Goal: Transaction & Acquisition: Obtain resource

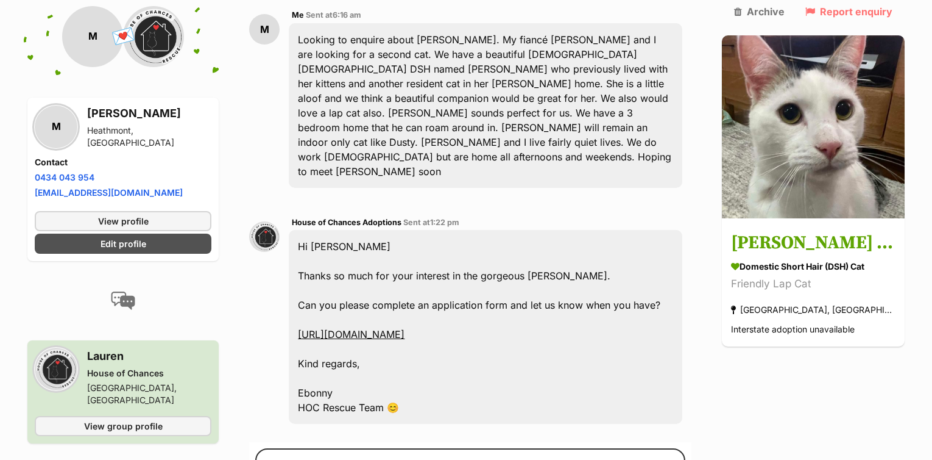
scroll to position [374, 0]
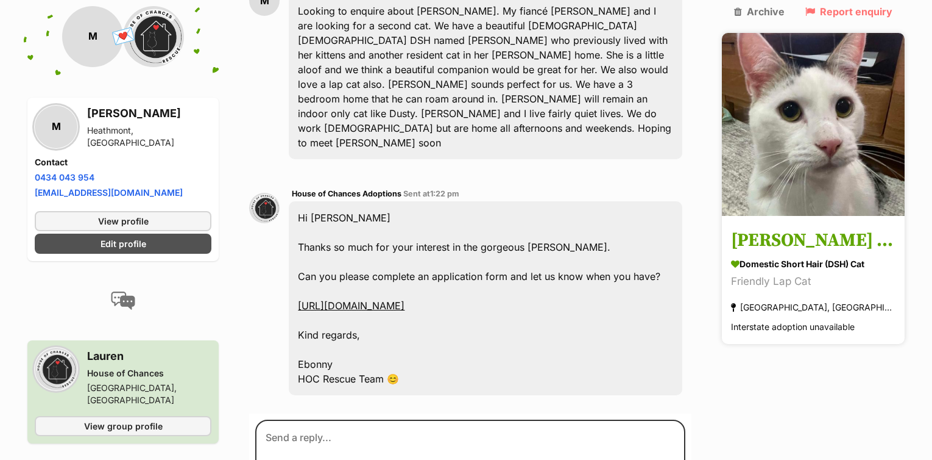
click at [786, 172] on img at bounding box center [813, 124] width 183 height 183
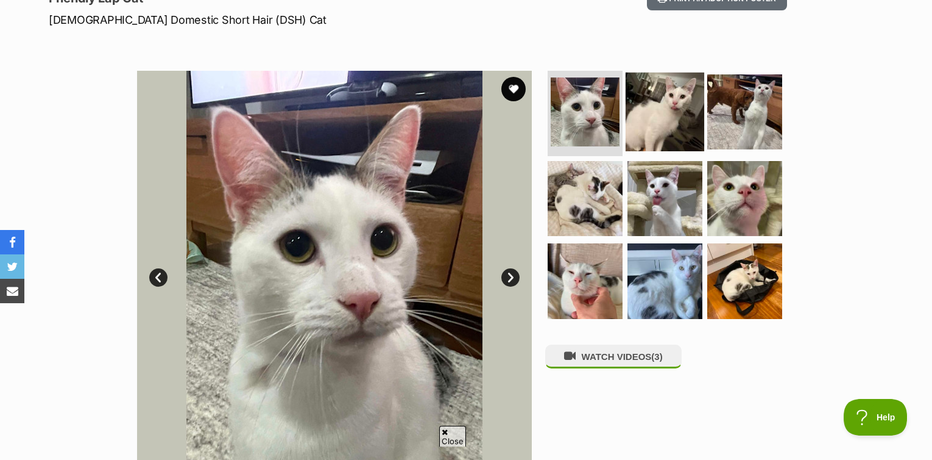
click at [673, 121] on img at bounding box center [665, 112] width 79 height 79
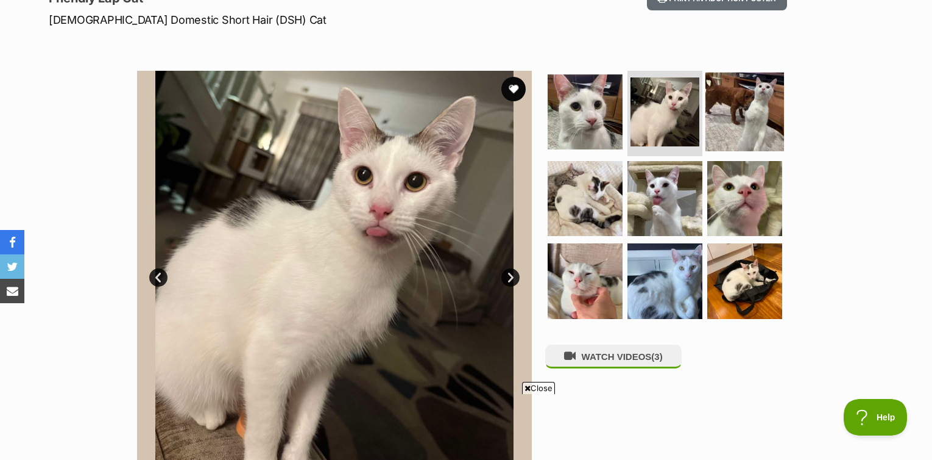
click at [733, 119] on img at bounding box center [745, 112] width 79 height 79
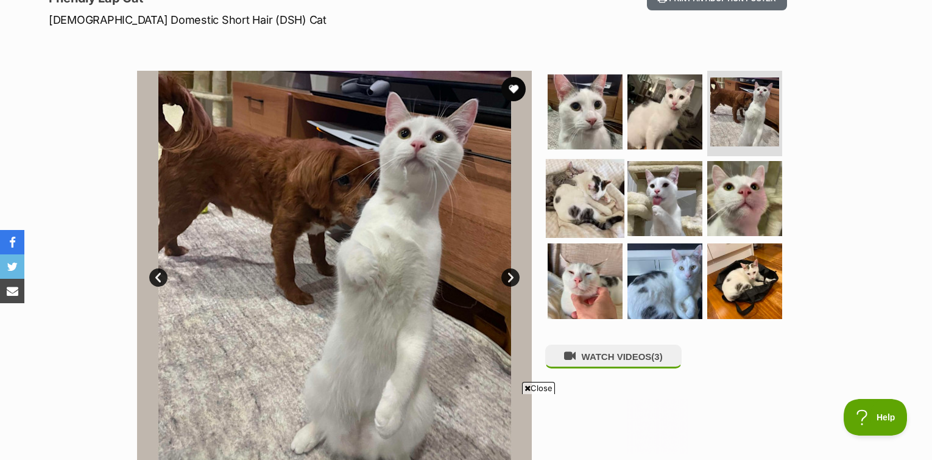
click at [586, 186] on img at bounding box center [585, 197] width 79 height 79
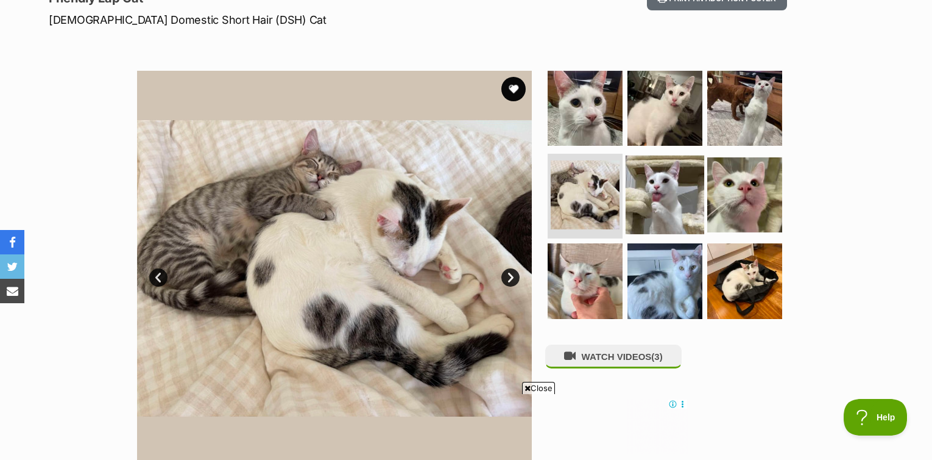
click at [646, 194] on img at bounding box center [665, 194] width 79 height 79
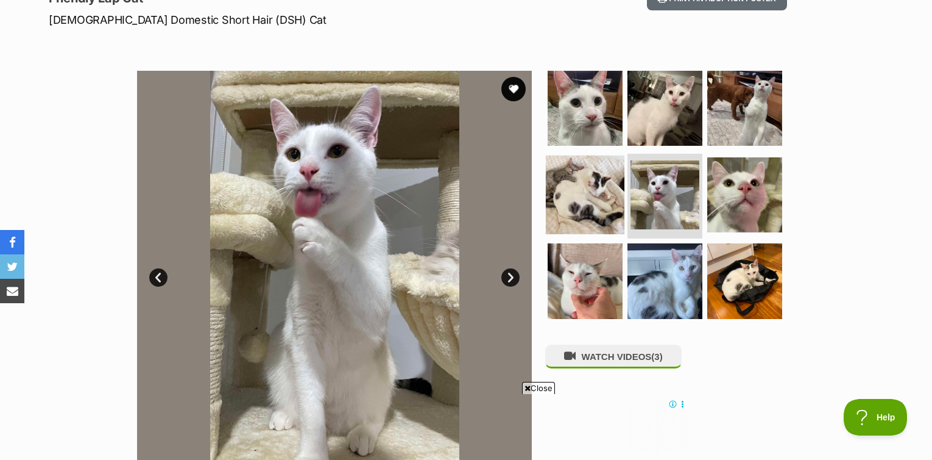
click at [585, 210] on img at bounding box center [585, 194] width 79 height 79
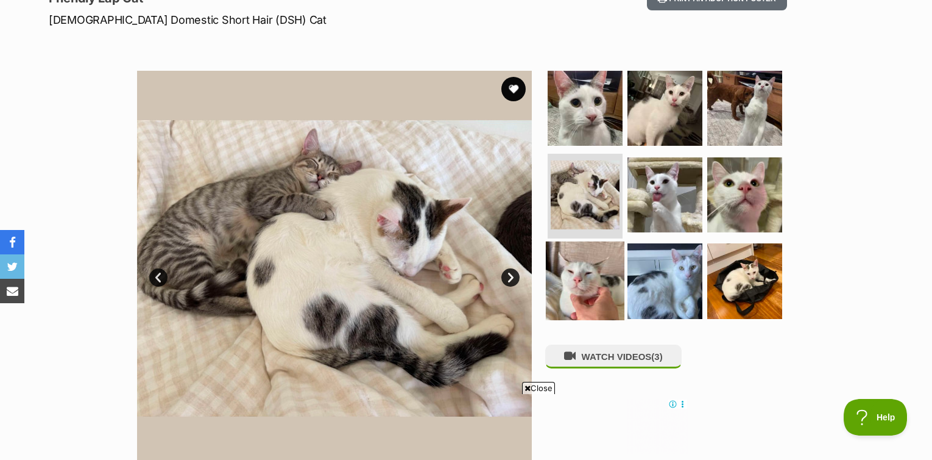
click at [568, 279] on img at bounding box center [585, 280] width 79 height 79
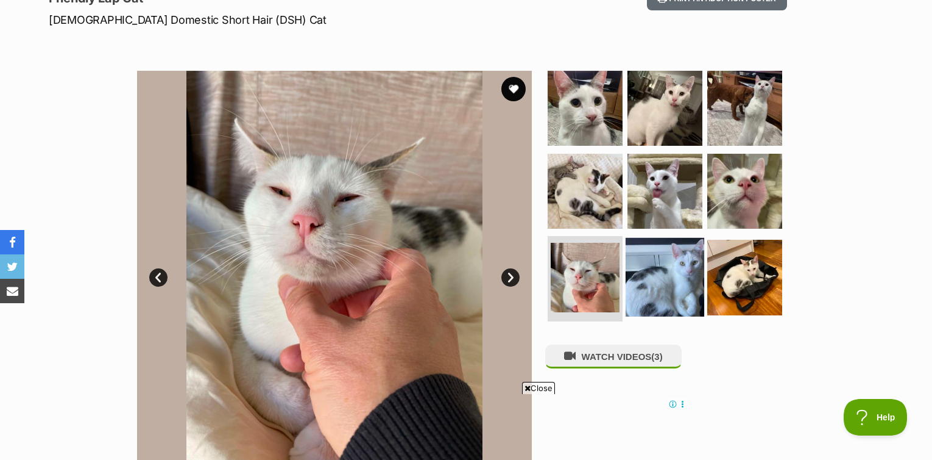
click at [669, 280] on img at bounding box center [665, 277] width 79 height 79
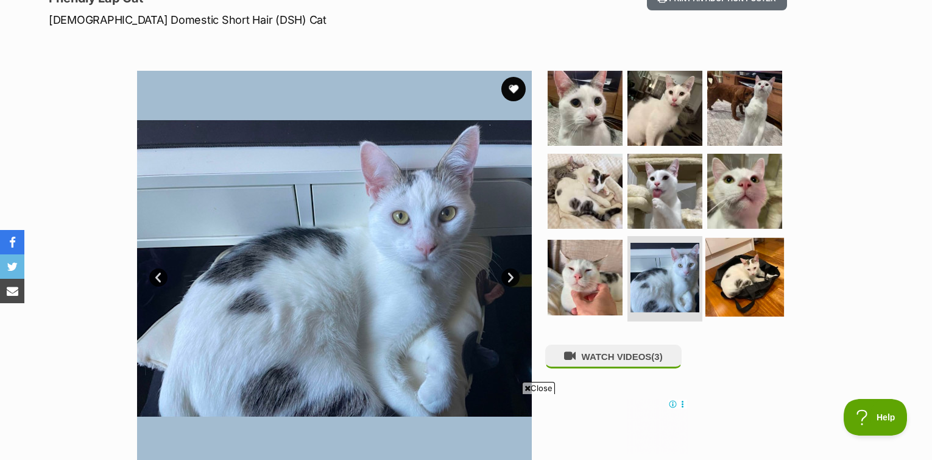
click at [743, 280] on img at bounding box center [745, 277] width 79 height 79
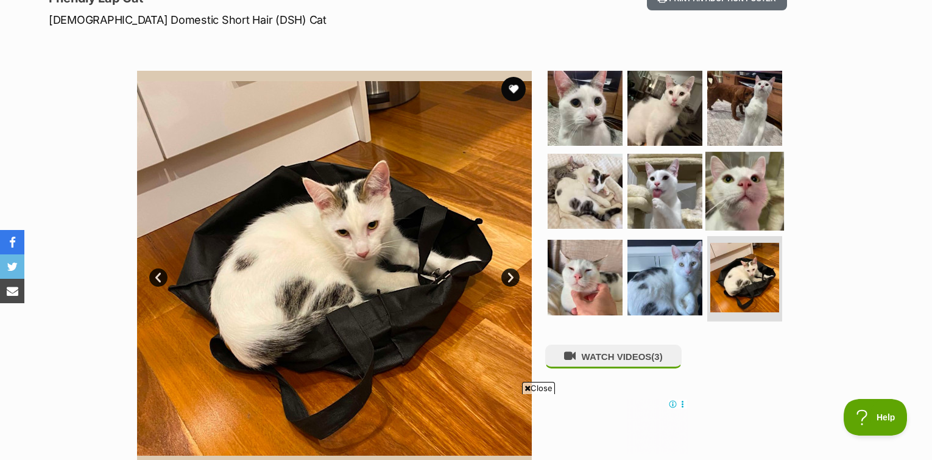
click at [748, 211] on img at bounding box center [745, 190] width 79 height 79
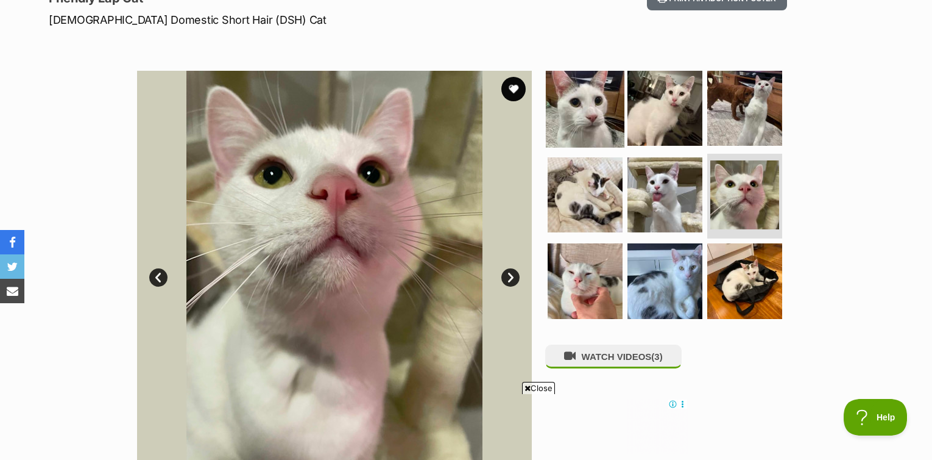
click at [600, 136] on img at bounding box center [585, 108] width 79 height 79
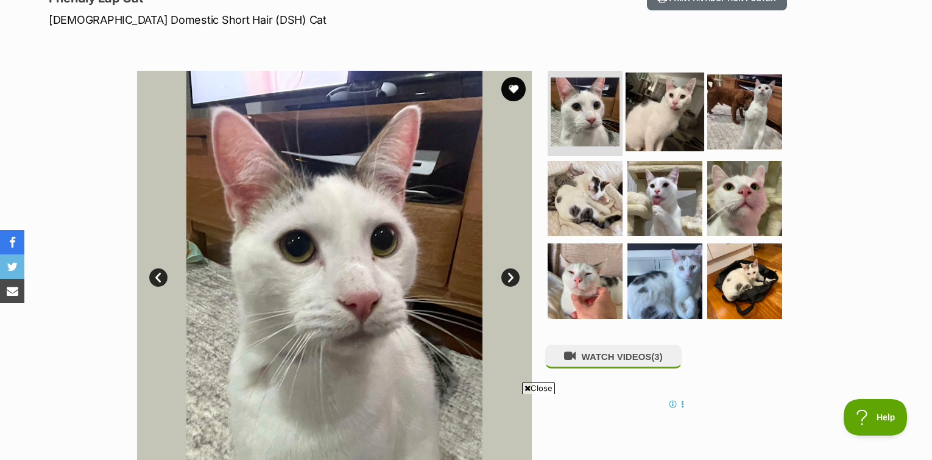
click at [629, 130] on img at bounding box center [665, 112] width 79 height 79
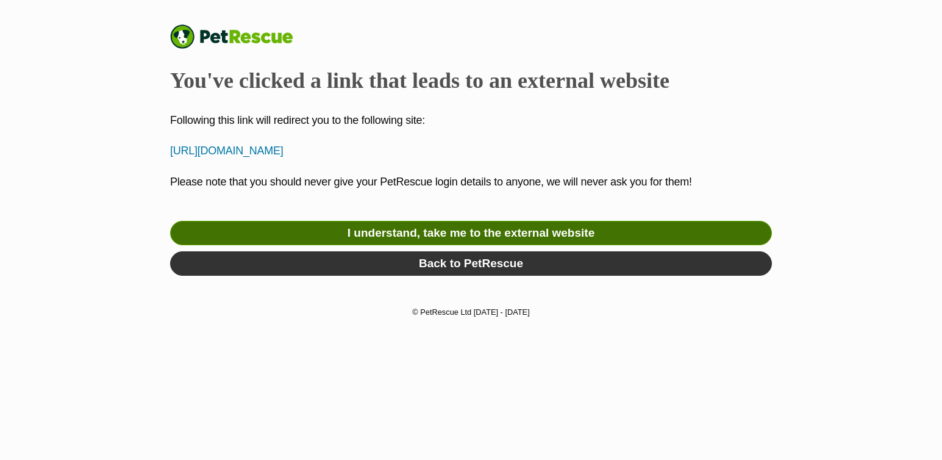
click at [522, 229] on link "I understand, take me to the external website" at bounding box center [471, 233] width 602 height 24
